Goal: Complete application form

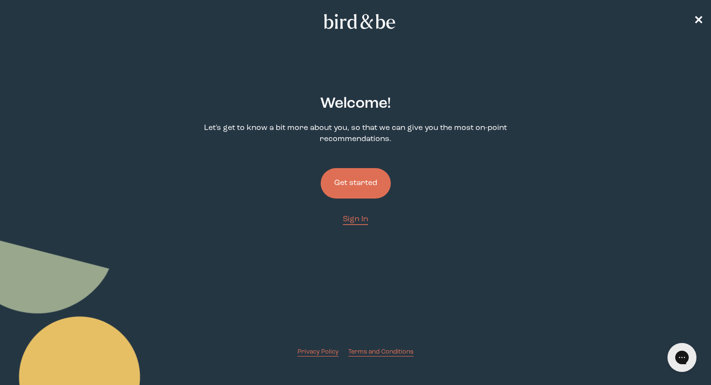
click at [372, 182] on button "Get started" at bounding box center [355, 183] width 70 height 30
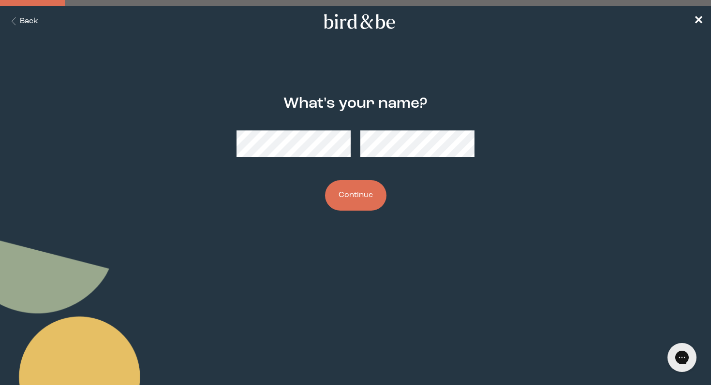
click at [325, 180] on button "Continue" at bounding box center [355, 195] width 61 height 30
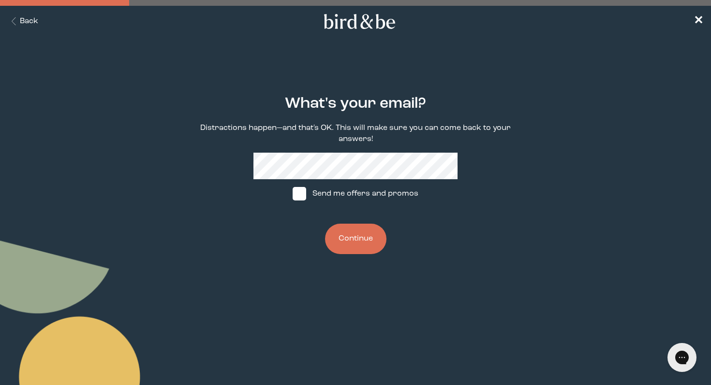
click at [359, 231] on button "Continue" at bounding box center [355, 239] width 61 height 30
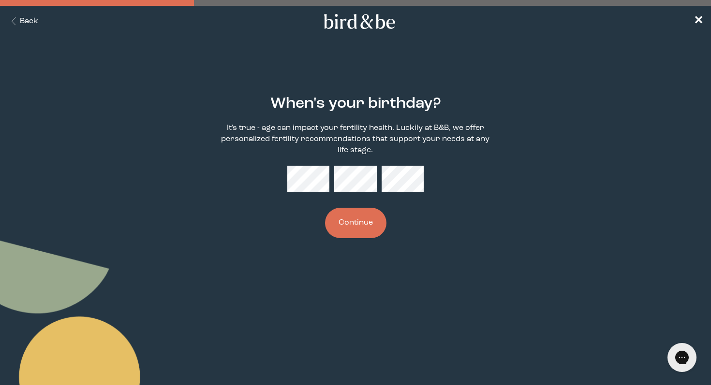
click at [371, 218] on button "Continue" at bounding box center [355, 223] width 61 height 30
click at [325, 208] on button "Continue" at bounding box center [355, 223] width 61 height 30
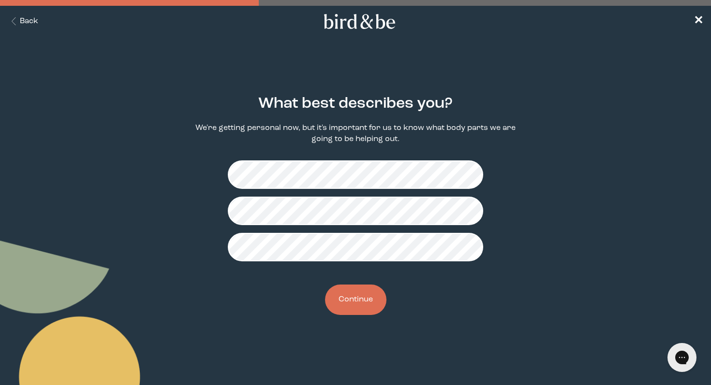
click at [371, 300] on button "Continue" at bounding box center [355, 300] width 61 height 30
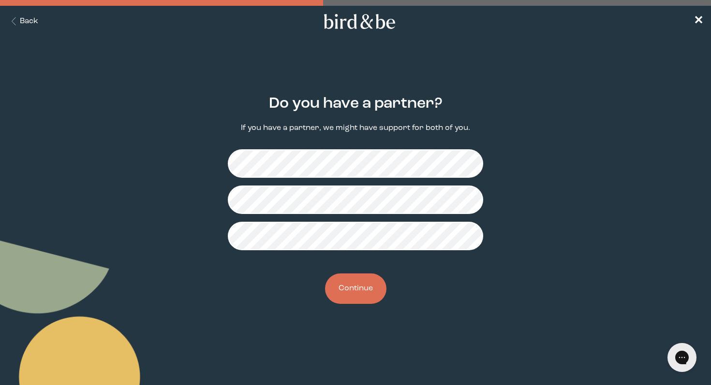
click at [362, 291] on button "Continue" at bounding box center [355, 289] width 61 height 30
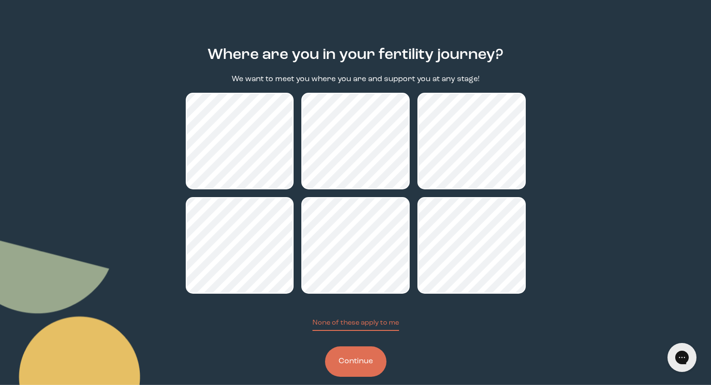
scroll to position [51, 0]
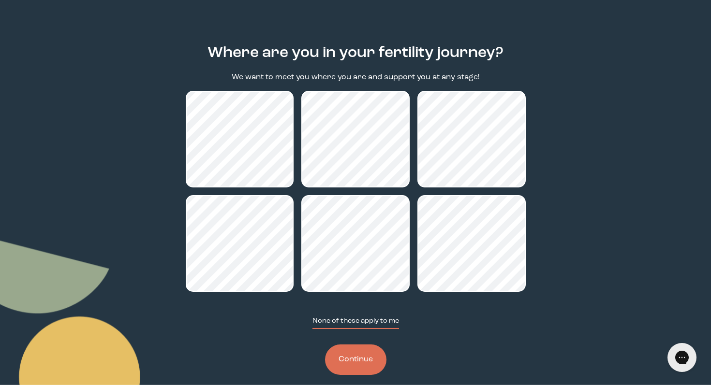
click at [355, 321] on button "None of these apply to me" at bounding box center [355, 322] width 87 height 13
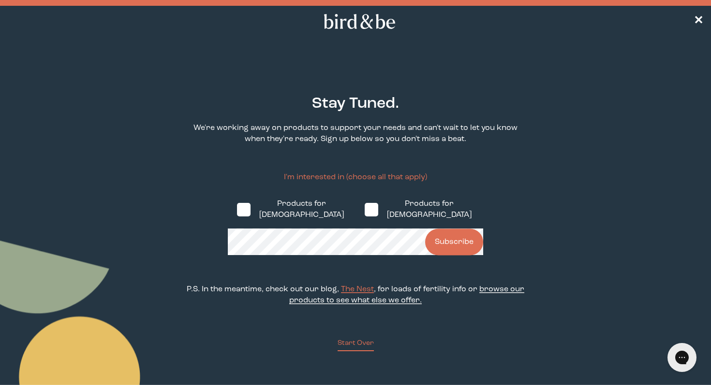
click at [393, 291] on span "browse our products to see what else we offer." at bounding box center [406, 295] width 235 height 19
